Goal: Information Seeking & Learning: Learn about a topic

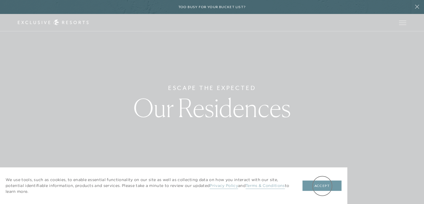
click at [322, 186] on button "Accept" at bounding box center [322, 185] width 39 height 11
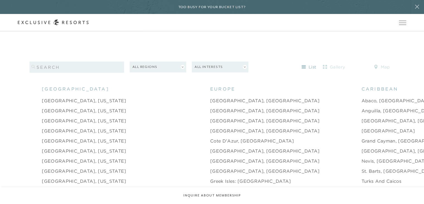
scroll to position [524, 0]
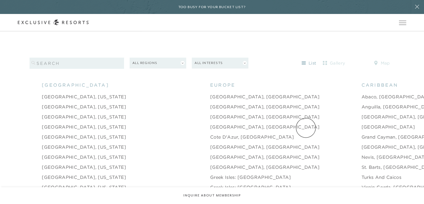
click at [362, 133] on link "Grand Cayman, [GEOGRAPHIC_DATA]" at bounding box center [407, 136] width 90 height 7
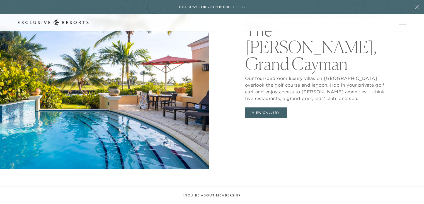
scroll to position [588, 0]
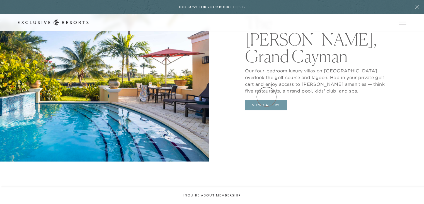
click at [267, 100] on button "View Gallery" at bounding box center [266, 105] width 42 height 11
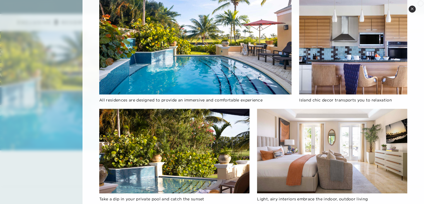
scroll to position [460, 0]
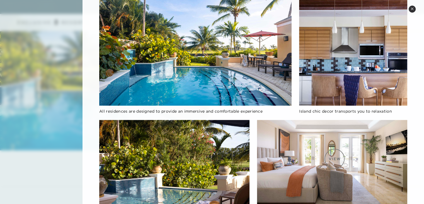
click at [335, 158] on img at bounding box center [332, 162] width 150 height 85
click at [411, 9] on icon at bounding box center [412, 8] width 3 height 3
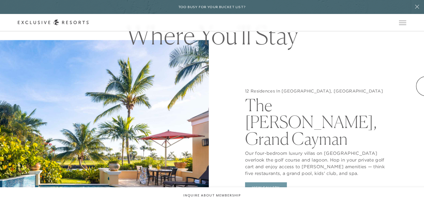
scroll to position [521, 0]
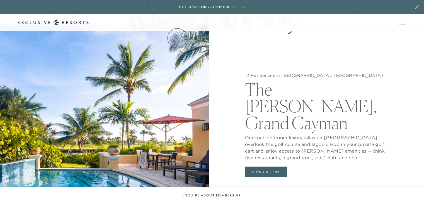
click at [0, 0] on link "Residence Collection" at bounding box center [0, 0] width 0 height 0
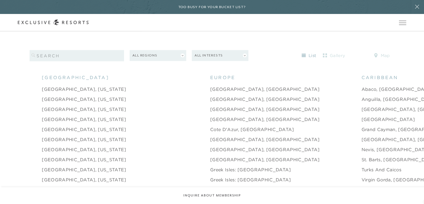
scroll to position [547, 0]
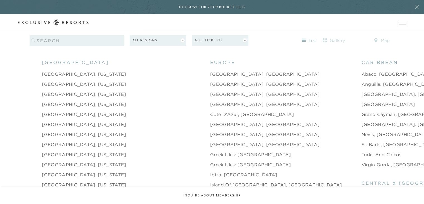
click at [362, 141] on link "St. Barts, [GEOGRAPHIC_DATA]" at bounding box center [399, 144] width 75 height 7
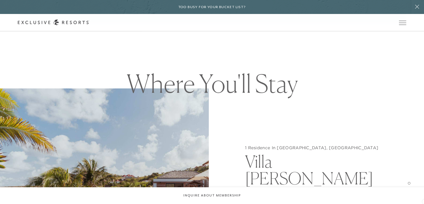
scroll to position [478, 0]
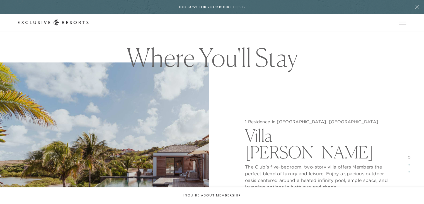
scroll to position [547, 0]
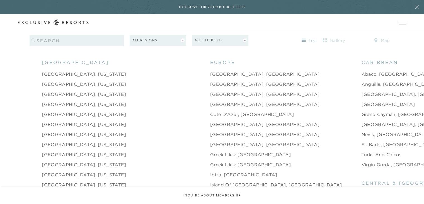
click at [362, 151] on link "Turks and Caicos" at bounding box center [382, 154] width 40 height 7
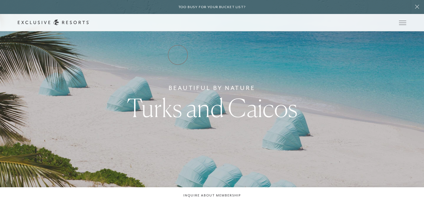
click at [0, 0] on link "Residence Collection" at bounding box center [0, 0] width 0 height 0
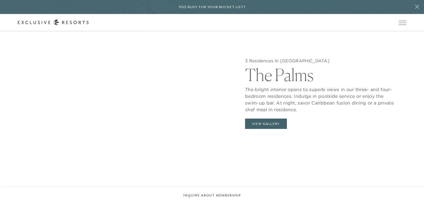
scroll to position [558, 0]
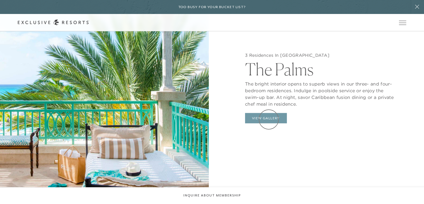
click at [269, 119] on button "View Gallery" at bounding box center [266, 118] width 42 height 11
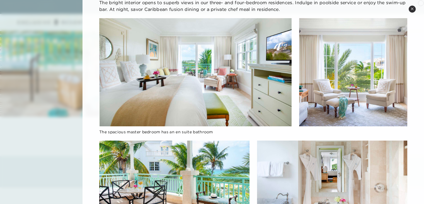
scroll to position [0, 0]
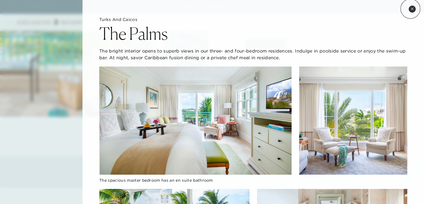
click at [411, 9] on button "Close quickview" at bounding box center [412, 9] width 7 height 7
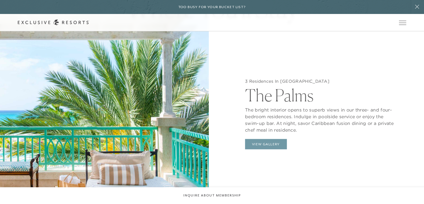
scroll to position [513, 0]
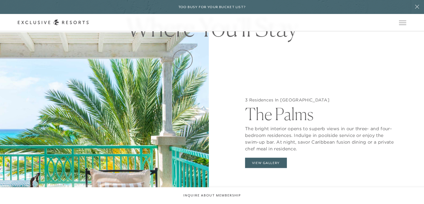
click at [0, 0] on link "Residence Collection" at bounding box center [0, 0] width 0 height 0
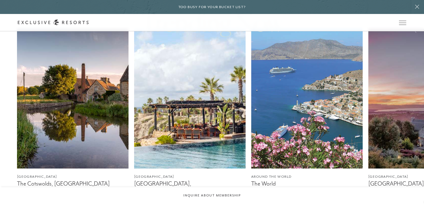
scroll to position [320, 0]
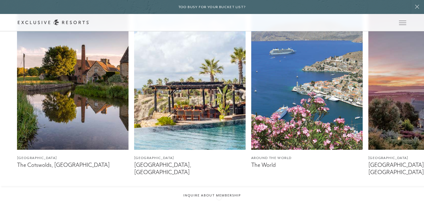
click at [219, 202] on icon at bounding box center [219, 203] width 11 height 2
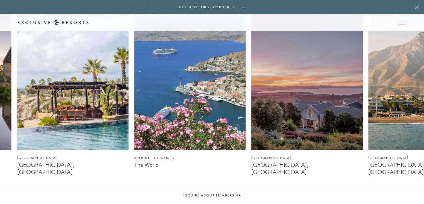
click at [219, 202] on icon at bounding box center [219, 203] width 11 height 2
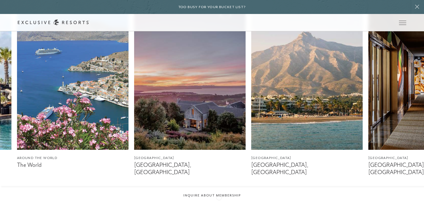
click at [219, 202] on icon at bounding box center [219, 203] width 11 height 2
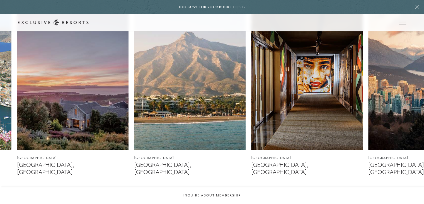
click at [219, 202] on icon at bounding box center [219, 203] width 11 height 2
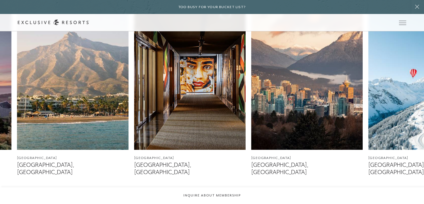
click at [219, 202] on icon at bounding box center [219, 203] width 11 height 2
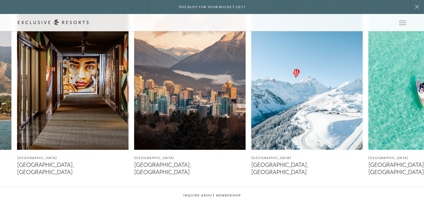
click at [219, 202] on icon at bounding box center [219, 203] width 11 height 2
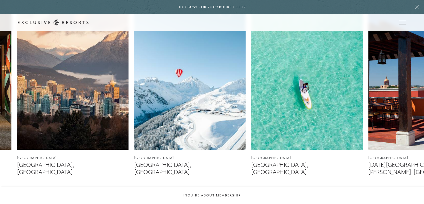
click at [219, 202] on icon at bounding box center [219, 203] width 11 height 2
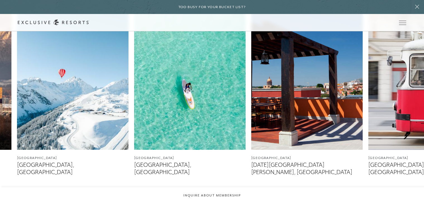
click at [219, 202] on icon at bounding box center [219, 203] width 11 height 2
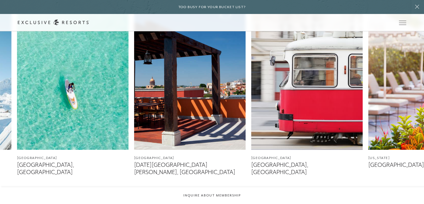
click at [219, 202] on icon at bounding box center [219, 203] width 11 height 2
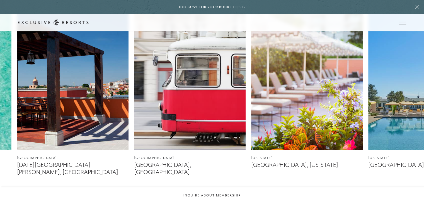
click at [219, 202] on icon at bounding box center [219, 203] width 11 height 2
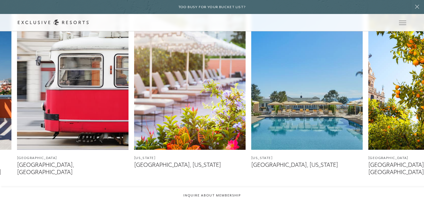
click at [219, 202] on icon at bounding box center [219, 203] width 11 height 2
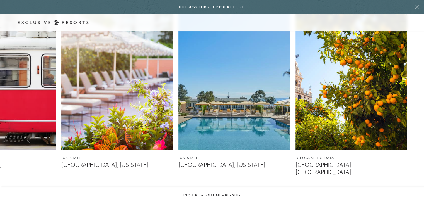
click at [219, 202] on icon at bounding box center [219, 203] width 11 height 2
click at [0, 0] on link "Residence Collection" at bounding box center [0, 0] width 0 height 0
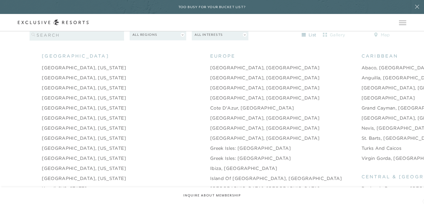
scroll to position [558, 0]
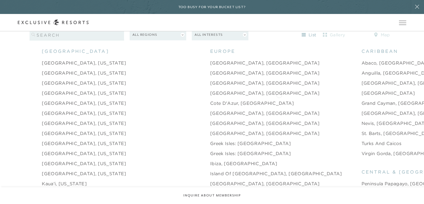
click at [362, 100] on link "Grand Cayman, [GEOGRAPHIC_DATA]" at bounding box center [407, 103] width 90 height 7
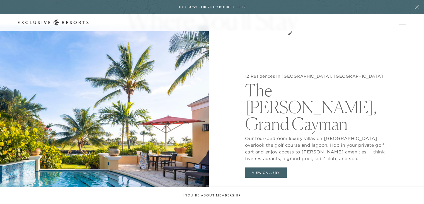
scroll to position [498, 0]
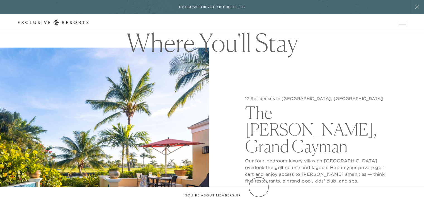
click at [259, 189] on button "View Gallery" at bounding box center [266, 194] width 42 height 11
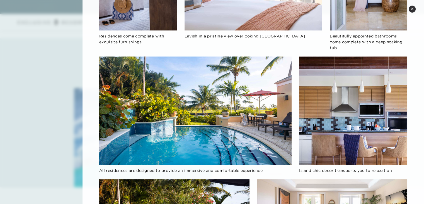
scroll to position [402, 0]
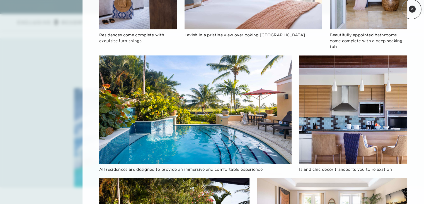
click at [412, 9] on icon at bounding box center [412, 9] width 2 height 2
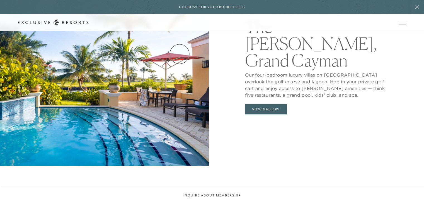
click at [0, 0] on link "Residence Collection" at bounding box center [0, 0] width 0 height 0
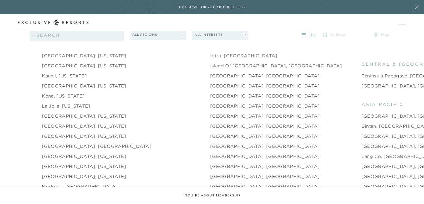
scroll to position [669, 0]
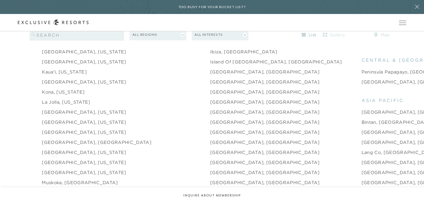
click at [54, 159] on link "[GEOGRAPHIC_DATA], [US_STATE]" at bounding box center [84, 162] width 84 height 7
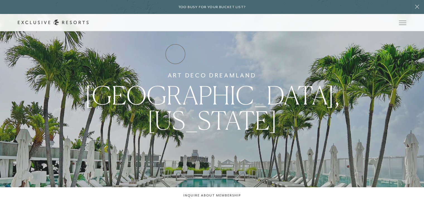
click at [0, 0] on link "Residence Collection" at bounding box center [0, 0] width 0 height 0
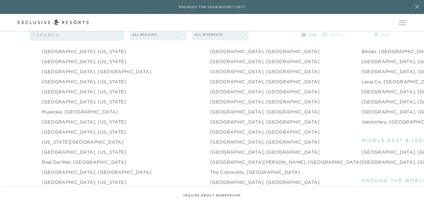
scroll to position [744, 0]
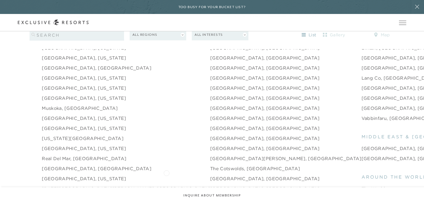
click at [210, 175] on link "[GEOGRAPHIC_DATA], [GEOGRAPHIC_DATA]" at bounding box center [265, 178] width 110 height 7
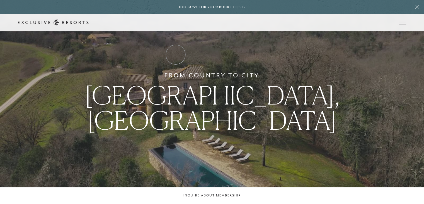
click at [0, 0] on link "Residence Collection" at bounding box center [0, 0] width 0 height 0
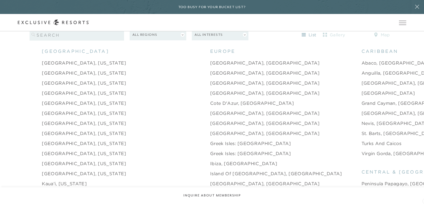
scroll to position [561, 0]
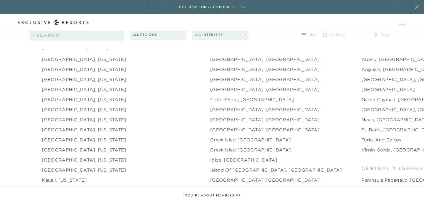
click at [362, 126] on link "St. Barts, [GEOGRAPHIC_DATA]" at bounding box center [399, 129] width 75 height 7
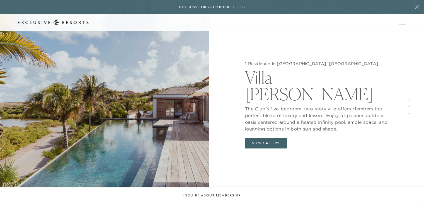
scroll to position [539, 0]
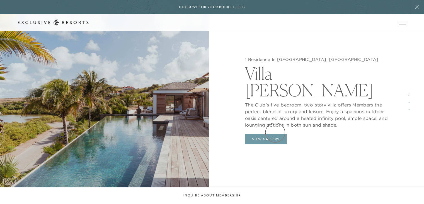
click at [275, 134] on button "View Gallery" at bounding box center [266, 139] width 42 height 11
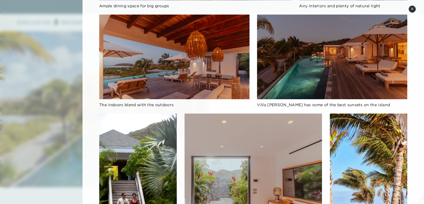
scroll to position [179, 0]
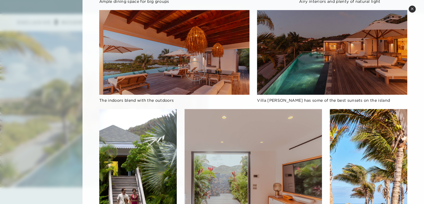
click at [195, 71] on img at bounding box center [174, 52] width 150 height 85
click at [158, 83] on img at bounding box center [174, 52] width 150 height 85
click at [152, 48] on img at bounding box center [174, 52] width 150 height 85
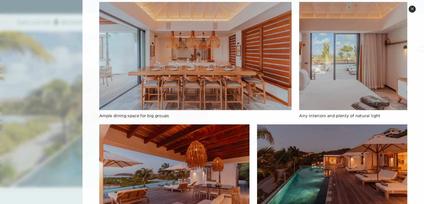
scroll to position [0, 0]
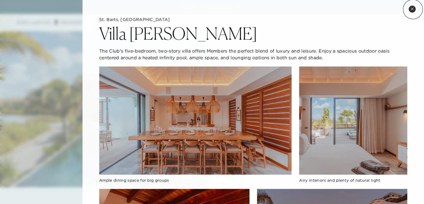
click at [413, 9] on icon at bounding box center [412, 8] width 3 height 3
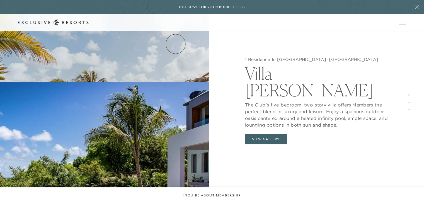
click at [0, 0] on link "Residence Collection" at bounding box center [0, 0] width 0 height 0
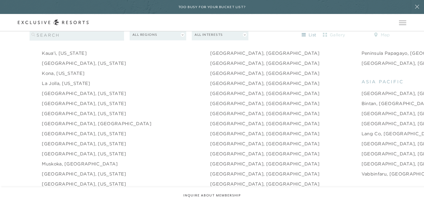
scroll to position [699, 0]
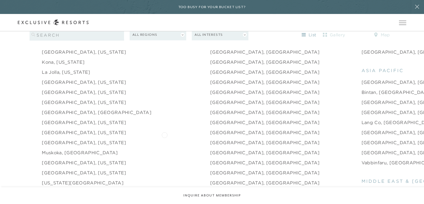
click at [210, 139] on link "[GEOGRAPHIC_DATA], [GEOGRAPHIC_DATA]" at bounding box center [265, 142] width 110 height 7
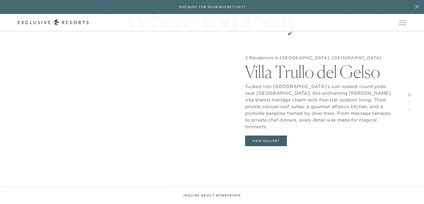
scroll to position [561, 0]
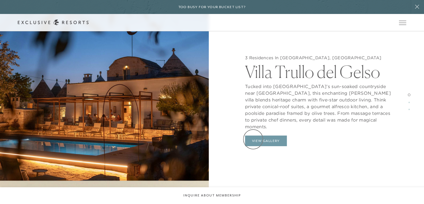
click at [253, 139] on button "View Gallery" at bounding box center [266, 140] width 42 height 11
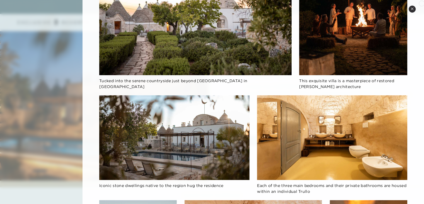
scroll to position [58, 0]
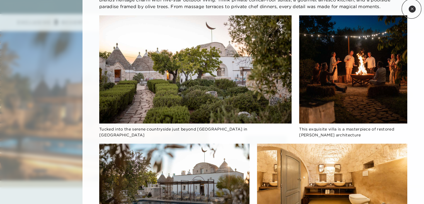
click at [412, 8] on icon at bounding box center [412, 9] width 2 height 2
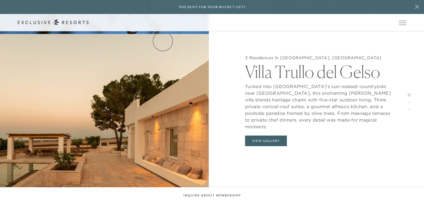
click at [0, 0] on link "Residence Collection" at bounding box center [0, 0] width 0 height 0
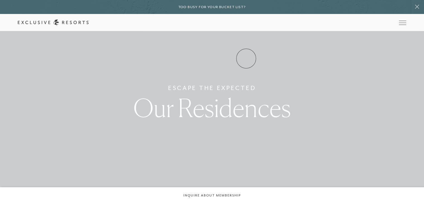
click at [0, 0] on link "Experience Collection" at bounding box center [0, 0] width 0 height 0
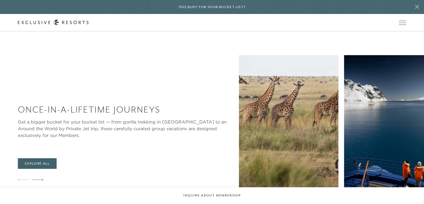
scroll to position [294, 0]
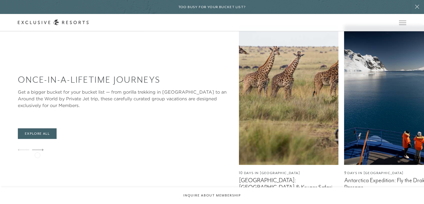
click at [37, 151] on icon at bounding box center [37, 149] width 11 height 2
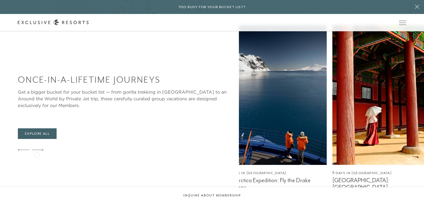
click at [37, 151] on icon at bounding box center [37, 149] width 11 height 2
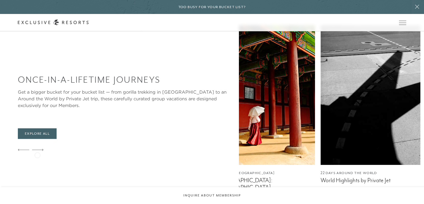
click at [37, 150] on icon at bounding box center [37, 149] width 11 height 2
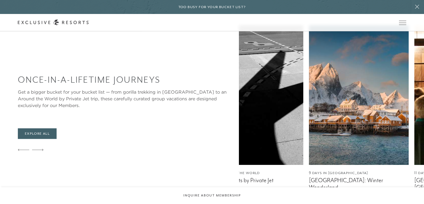
click at [37, 150] on icon at bounding box center [37, 149] width 11 height 2
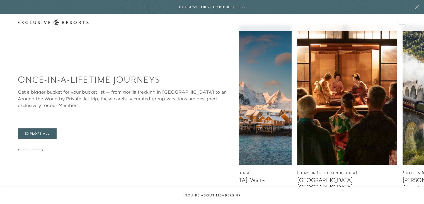
click at [37, 150] on icon at bounding box center [37, 149] width 11 height 2
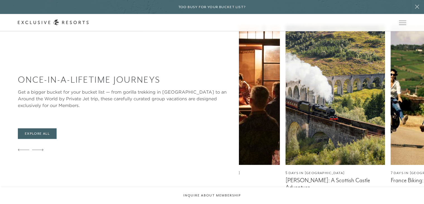
click at [37, 150] on icon at bounding box center [37, 149] width 11 height 2
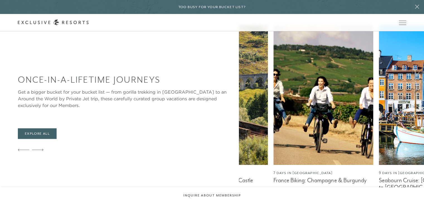
click at [37, 150] on icon at bounding box center [37, 149] width 11 height 2
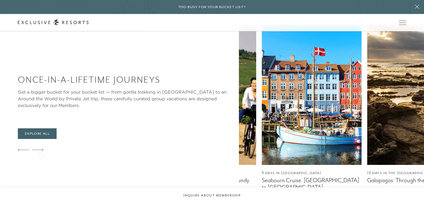
click at [40, 151] on icon at bounding box center [37, 149] width 11 height 2
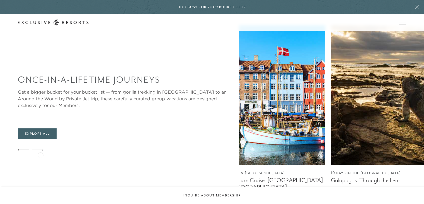
click at [40, 151] on icon at bounding box center [37, 149] width 11 height 2
click at [0, 0] on link "Residence Collection" at bounding box center [0, 0] width 0 height 0
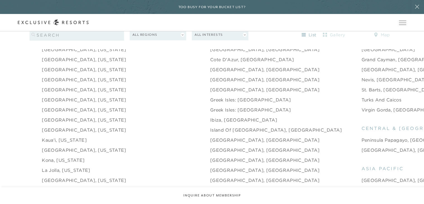
scroll to position [606, 0]
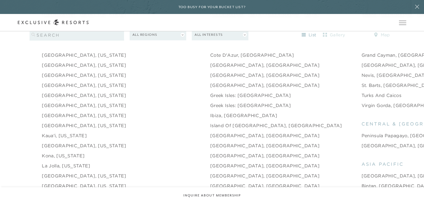
click at [58, 102] on link "[GEOGRAPHIC_DATA], [US_STATE]" at bounding box center [84, 105] width 84 height 7
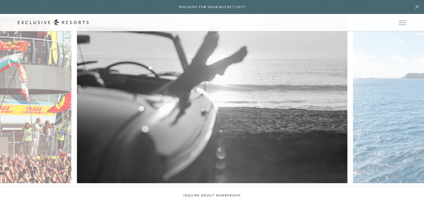
scroll to position [1131, 0]
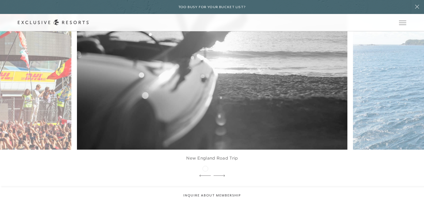
click at [205, 172] on div at bounding box center [204, 176] width 11 height 8
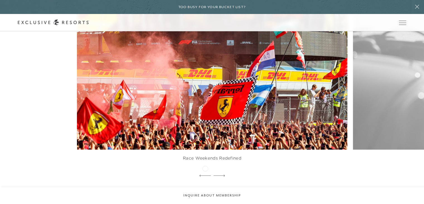
click at [205, 172] on div at bounding box center [204, 176] width 11 height 8
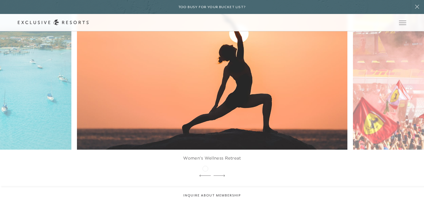
click at [205, 172] on div at bounding box center [204, 176] width 11 height 8
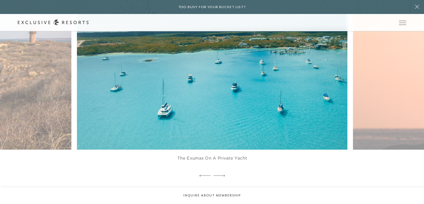
click at [205, 172] on div at bounding box center [204, 176] width 11 height 8
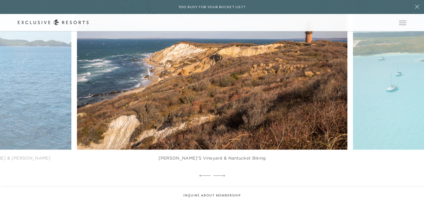
click at [205, 172] on div at bounding box center [204, 176] width 11 height 8
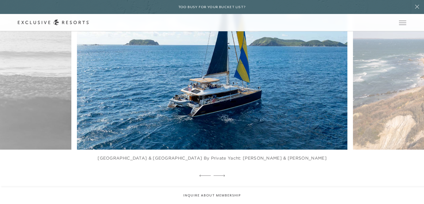
click at [205, 172] on div at bounding box center [204, 176] width 11 height 8
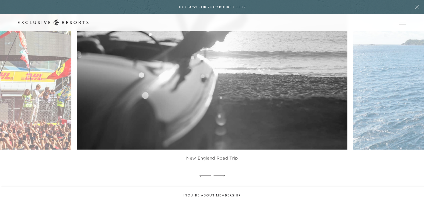
click at [205, 172] on div at bounding box center [204, 176] width 11 height 8
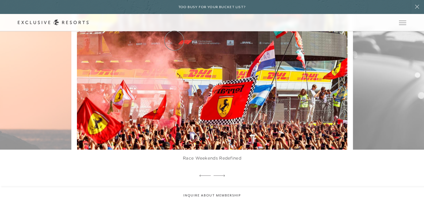
click at [0, 0] on link "Residence Collection" at bounding box center [0, 0] width 0 height 0
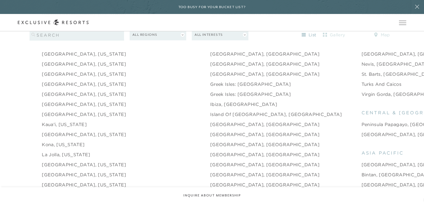
scroll to position [650, 0]
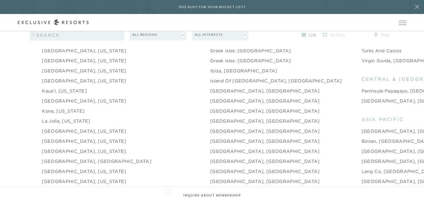
click at [210, 198] on link "[GEOGRAPHIC_DATA], [GEOGRAPHIC_DATA]" at bounding box center [265, 201] width 110 height 7
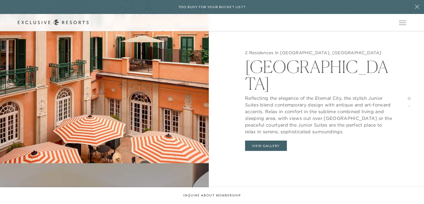
scroll to position [560, 0]
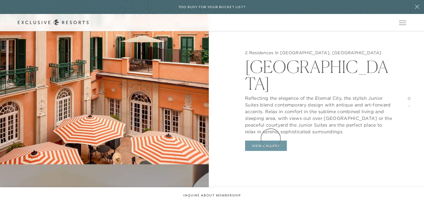
click at [271, 140] on button "View Gallery" at bounding box center [266, 145] width 42 height 11
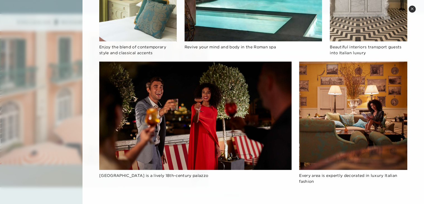
scroll to position [398, 0]
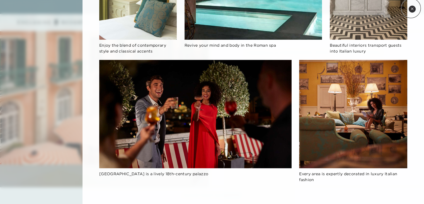
click at [411, 8] on icon at bounding box center [412, 8] width 3 height 3
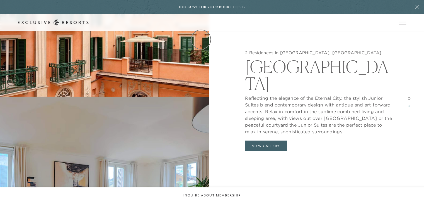
click at [0, 0] on link "How it works" at bounding box center [0, 0] width 0 height 0
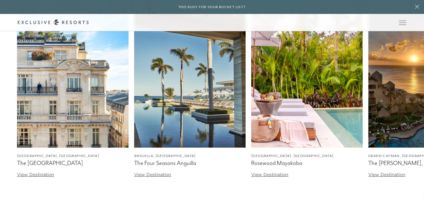
scroll to position [1655, 0]
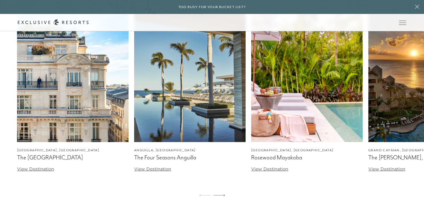
click at [184, 119] on img at bounding box center [190, 72] width 112 height 139
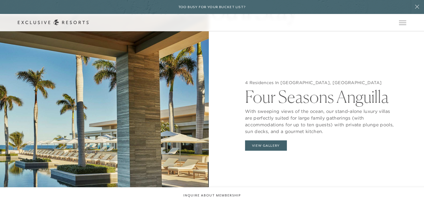
scroll to position [536, 0]
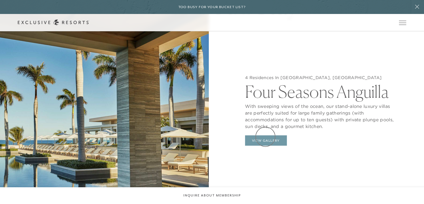
click at [266, 136] on button "View Gallery" at bounding box center [266, 140] width 42 height 11
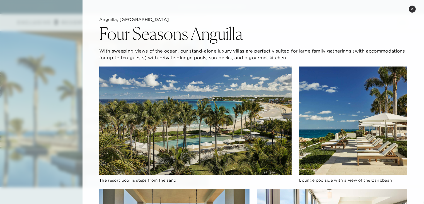
scroll to position [547, 0]
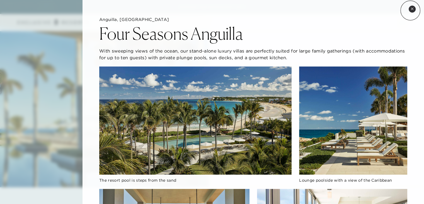
click at [411, 10] on button "Close quickview" at bounding box center [412, 9] width 7 height 7
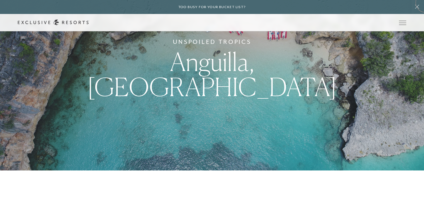
scroll to position [0, 0]
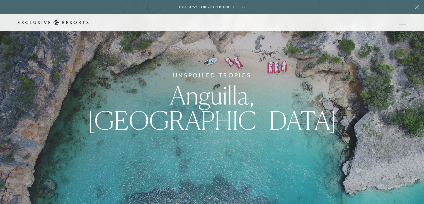
click at [0, 0] on link "Residence Collection" at bounding box center [0, 0] width 0 height 0
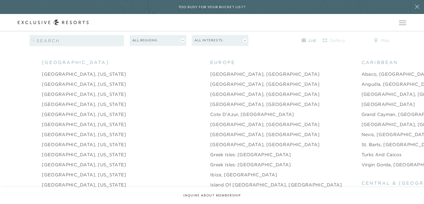
scroll to position [558, 0]
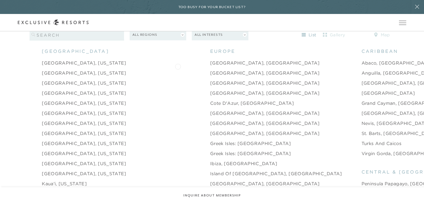
click at [210, 69] on link "[GEOGRAPHIC_DATA], [GEOGRAPHIC_DATA]" at bounding box center [265, 72] width 110 height 7
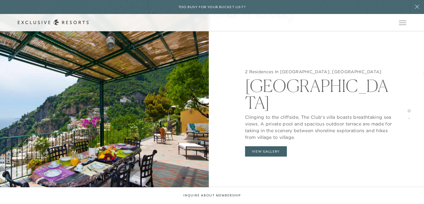
scroll to position [536, 0]
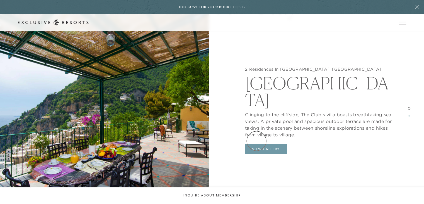
click at [257, 143] on button "View Gallery" at bounding box center [266, 148] width 42 height 11
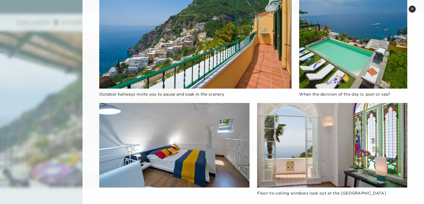
scroll to position [478, 0]
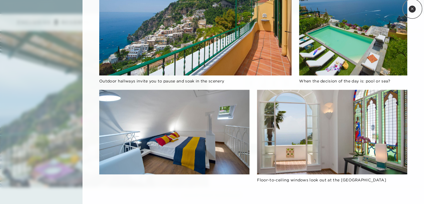
click at [413, 9] on icon at bounding box center [412, 9] width 2 height 2
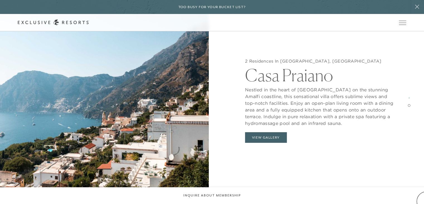
scroll to position [859, 0]
click at [260, 139] on button "View Gallery" at bounding box center [266, 137] width 42 height 11
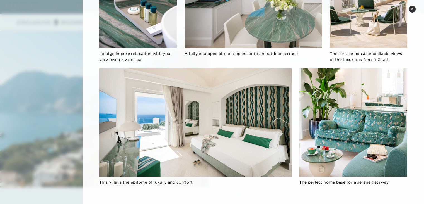
scroll to position [392, 0]
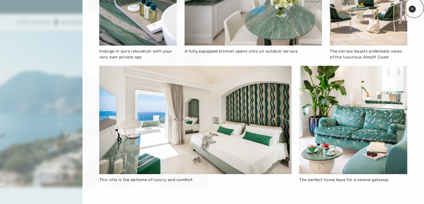
click at [414, 8] on button "Close quickview" at bounding box center [412, 9] width 7 height 7
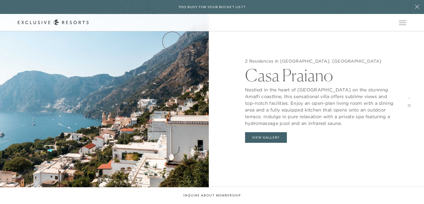
click at [0, 0] on link "Residence Collection" at bounding box center [0, 0] width 0 height 0
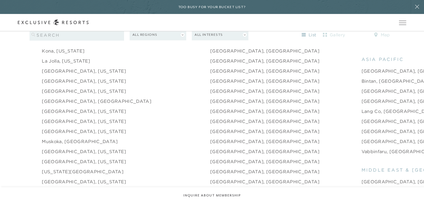
scroll to position [684, 0]
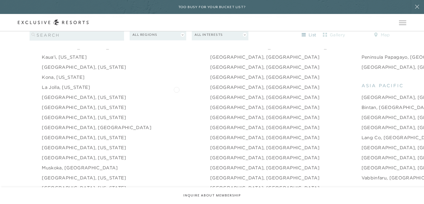
click at [210, 94] on link "[GEOGRAPHIC_DATA], [GEOGRAPHIC_DATA]" at bounding box center [265, 97] width 110 height 7
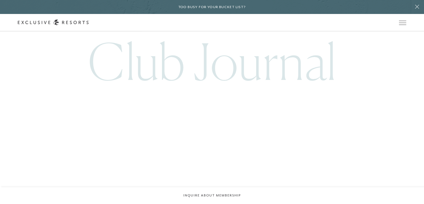
scroll to position [1342, 0]
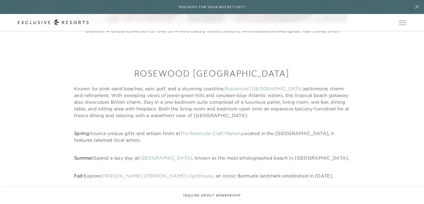
scroll to position [505, 0]
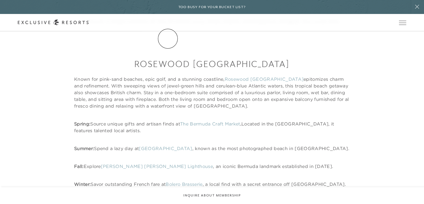
click at [0, 0] on link "Residence Collection" at bounding box center [0, 0] width 0 height 0
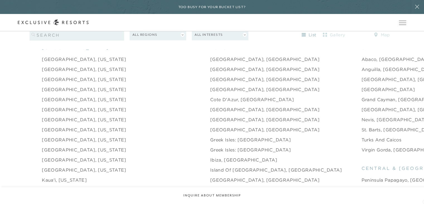
scroll to position [573, 0]
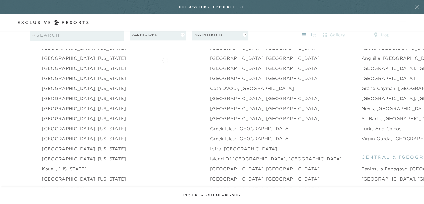
click at [210, 65] on link "[GEOGRAPHIC_DATA], [GEOGRAPHIC_DATA]" at bounding box center [265, 68] width 110 height 7
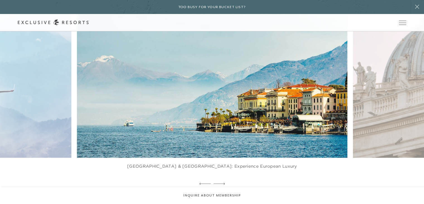
scroll to position [1123, 0]
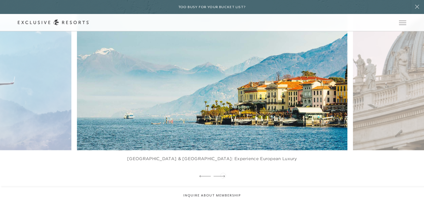
click at [223, 175] on div at bounding box center [219, 176] width 11 height 8
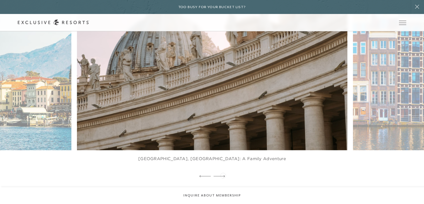
click at [223, 175] on div at bounding box center [219, 176] width 11 height 8
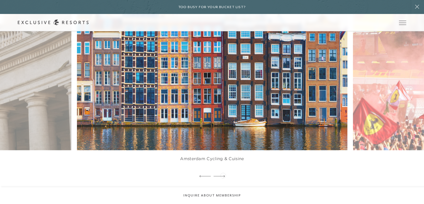
click at [223, 175] on div at bounding box center [219, 176] width 11 height 8
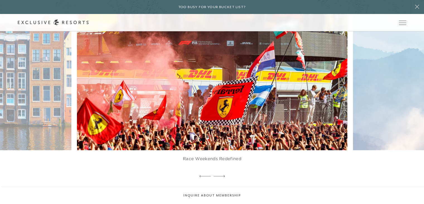
click at [223, 175] on div at bounding box center [219, 176] width 11 height 8
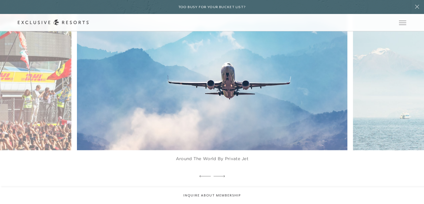
click at [223, 175] on div at bounding box center [219, 176] width 11 height 8
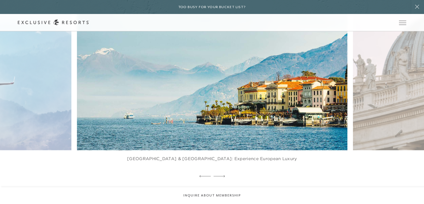
click at [247, 104] on img at bounding box center [221, 66] width 298 height 183
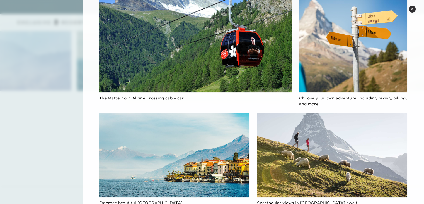
scroll to position [534, 0]
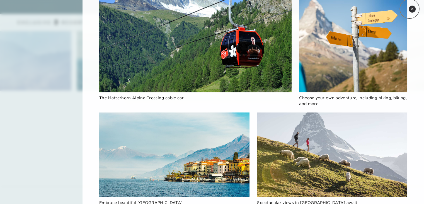
click at [410, 9] on button "Close quickview" at bounding box center [412, 9] width 7 height 7
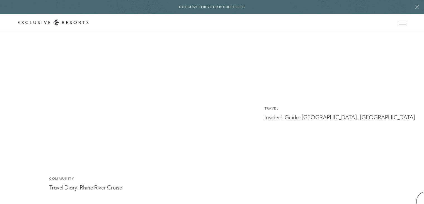
scroll to position [1509, 0]
